Goal: Information Seeking & Learning: Understand process/instructions

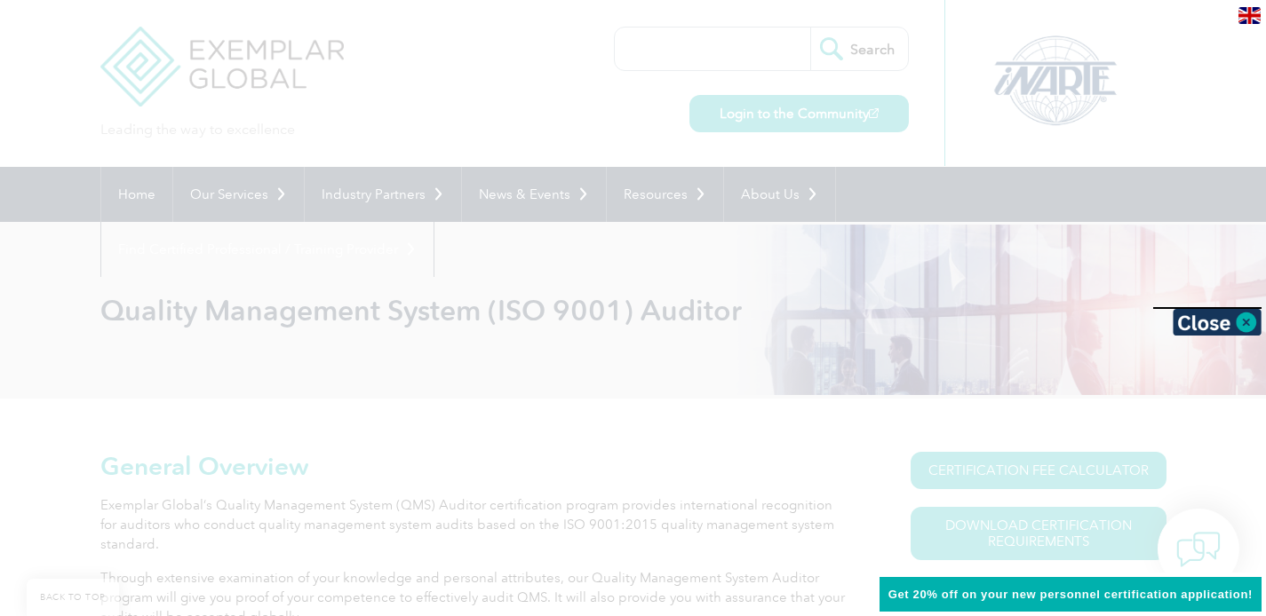
scroll to position [243, 0]
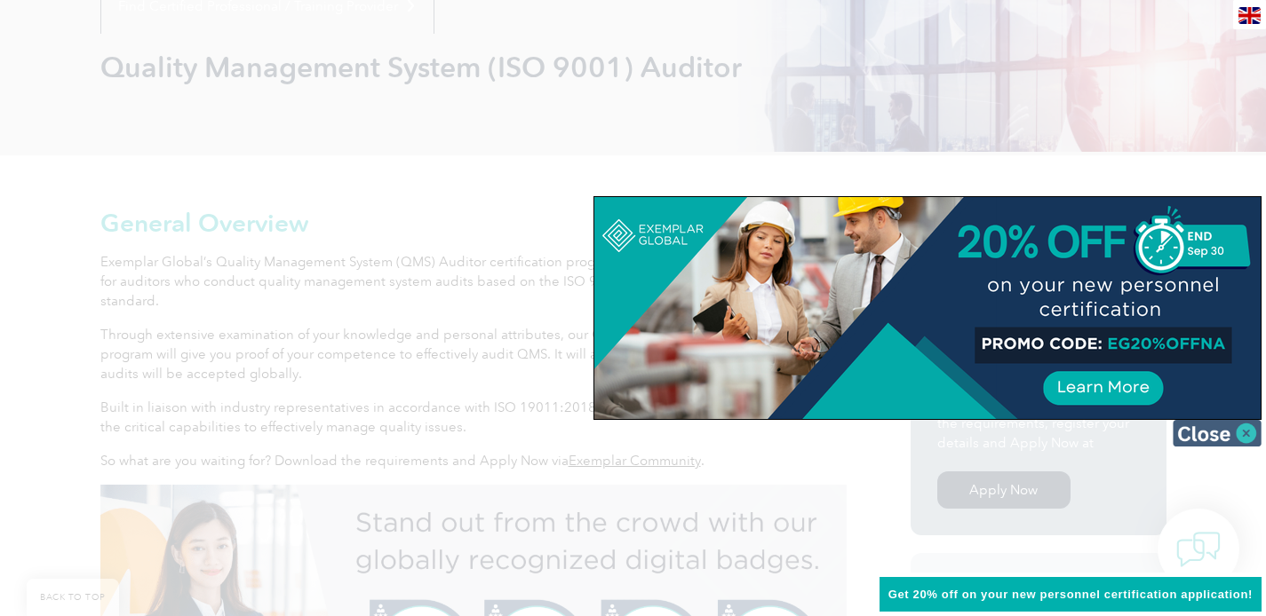
click at [1252, 433] on img at bounding box center [1217, 433] width 89 height 27
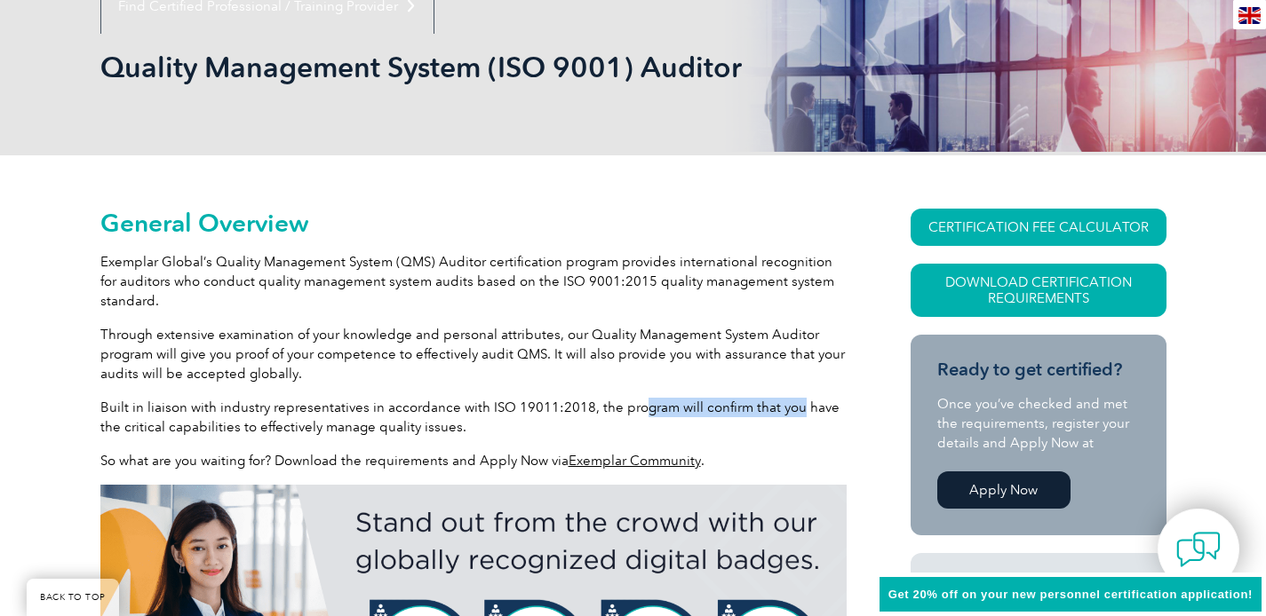
drag, startPoint x: 634, startPoint y: 408, endPoint x: 785, endPoint y: 414, distance: 151.1
click at [785, 414] on p "Built in liaison with industry representatives in accordance with ISO 19011:201…" at bounding box center [473, 417] width 746 height 39
drag, startPoint x: 370, startPoint y: 418, endPoint x: 425, endPoint y: 431, distance: 57.3
click at [425, 431] on p "Built in liaison with industry representatives in accordance with ISO 19011:201…" at bounding box center [473, 417] width 746 height 39
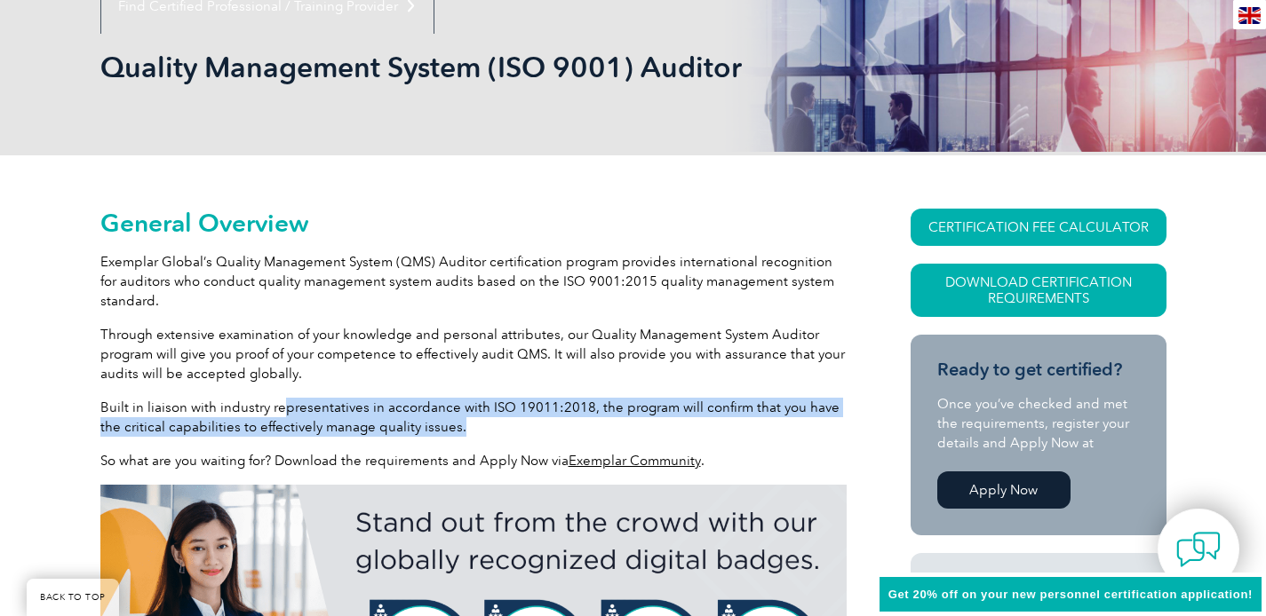
drag, startPoint x: 439, startPoint y: 433, endPoint x: 280, endPoint y: 404, distance: 161.5
click at [280, 404] on p "Built in liaison with industry representatives in accordance with ISO 19011:201…" at bounding box center [473, 417] width 746 height 39
click at [481, 419] on p "Built in liaison with industry representatives in accordance with ISO 19011:201…" at bounding box center [473, 417] width 746 height 39
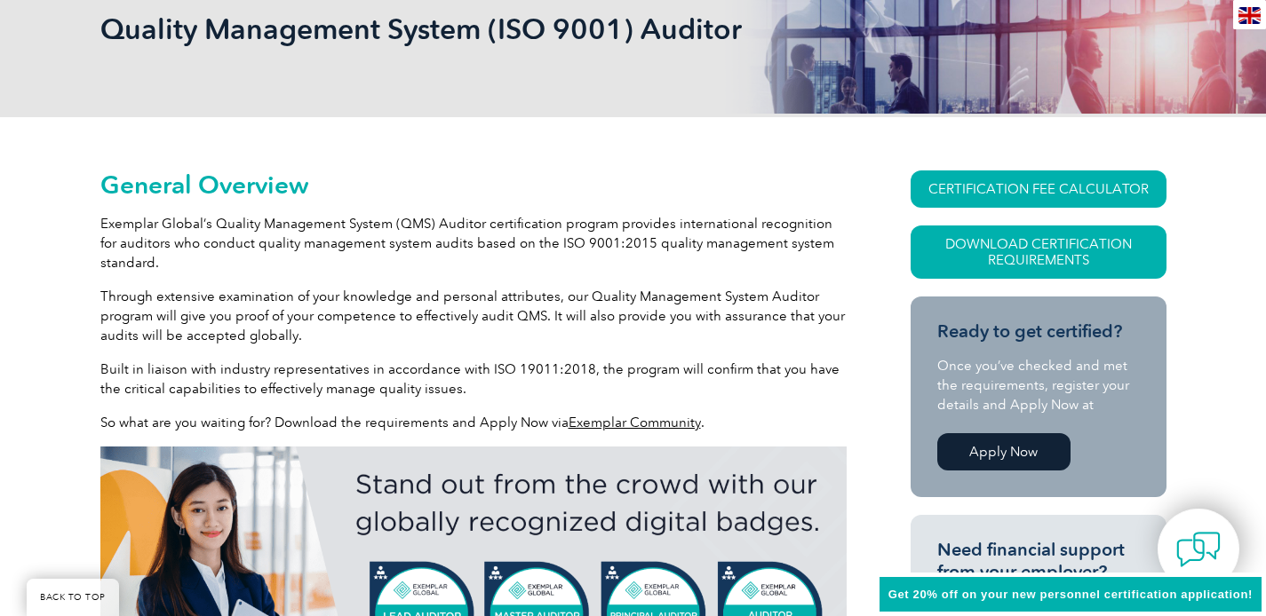
scroll to position [285, 0]
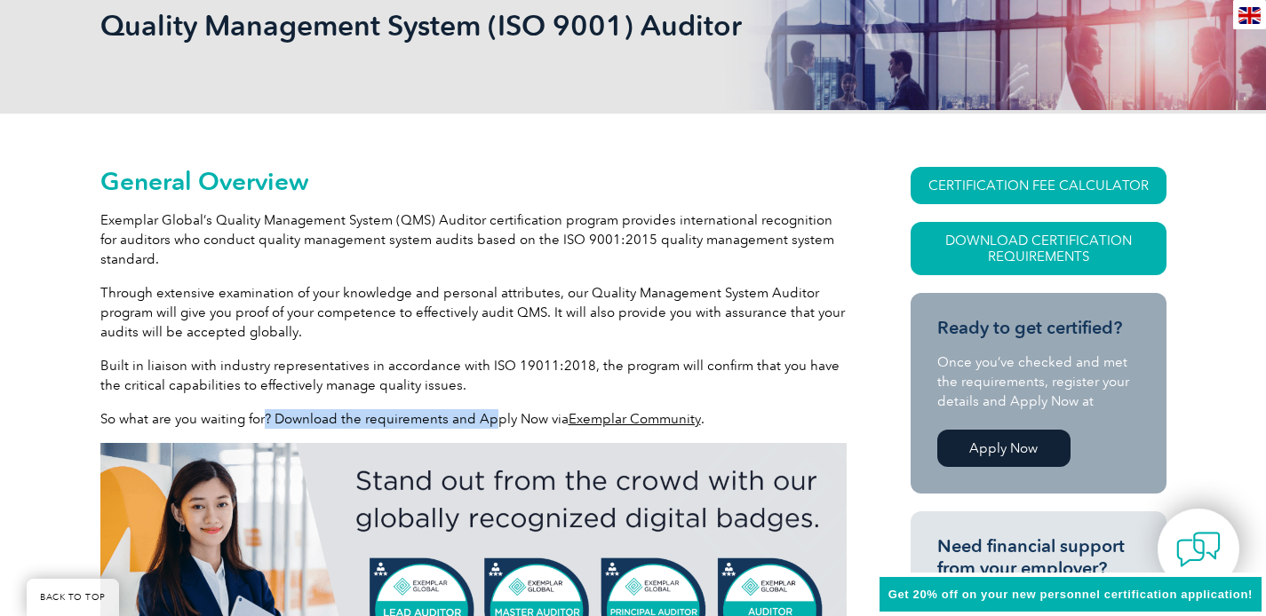
drag, startPoint x: 286, startPoint y: 421, endPoint x: 489, endPoint y: 428, distance: 203.5
click at [489, 428] on p "So what are you waiting for? Download the requirements and Apply Now via Exempl…" at bounding box center [473, 420] width 746 height 20
drag, startPoint x: 413, startPoint y: 423, endPoint x: 759, endPoint y: 425, distance: 345.6
click at [759, 425] on p "So what are you waiting for? Download the requirements and Apply Now via Exempl…" at bounding box center [473, 420] width 746 height 20
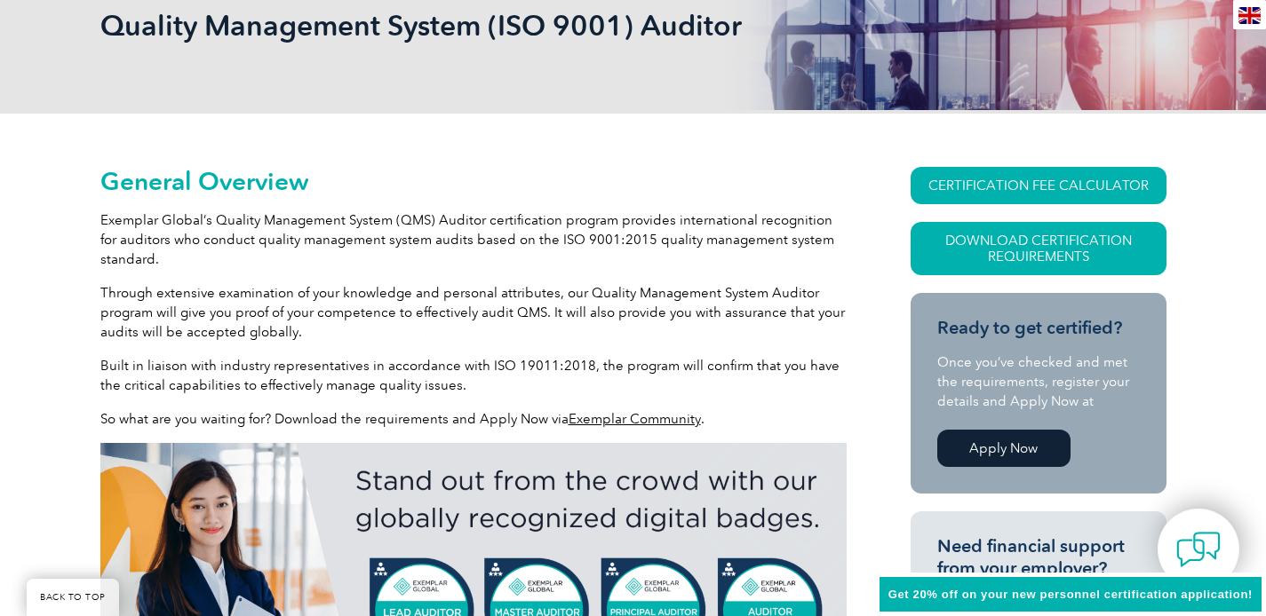
click at [759, 425] on p "So what are you waiting for? Download the requirements and Apply Now via Exempl…" at bounding box center [473, 420] width 746 height 20
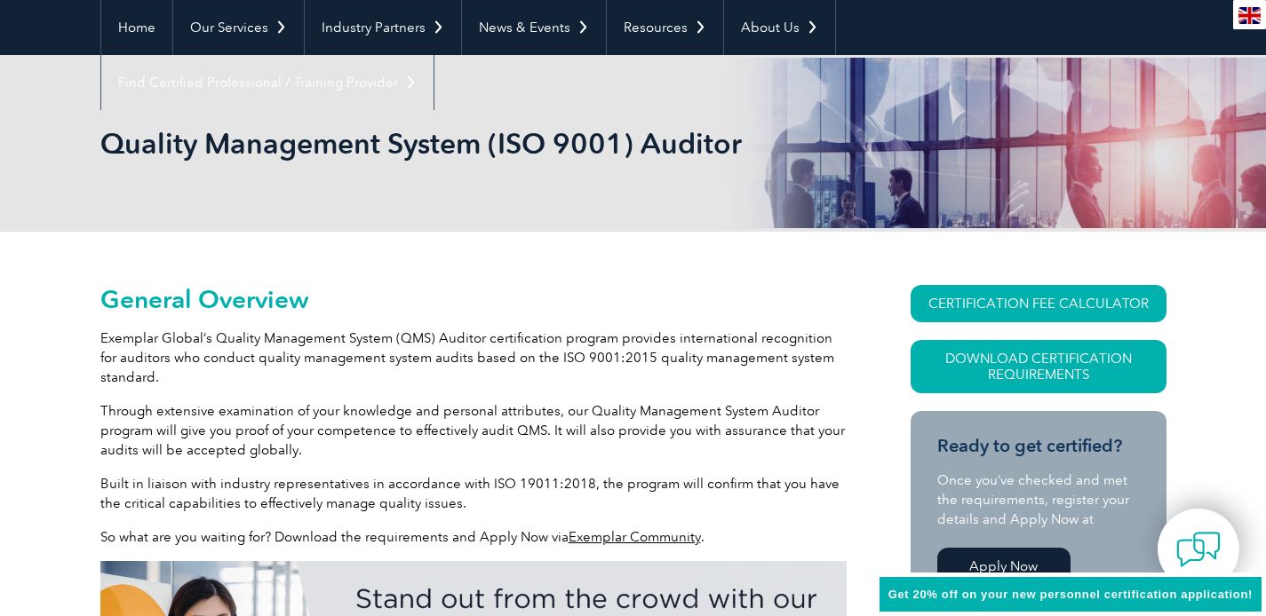
scroll to position [0, 0]
